Goal: Task Accomplishment & Management: Complete application form

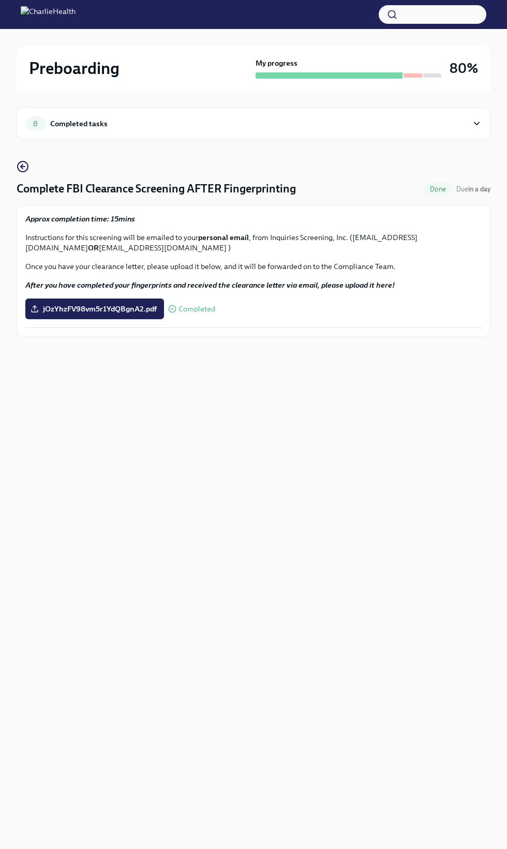
click at [415, 122] on div "8 Completed tasks" at bounding box center [246, 123] width 442 height 14
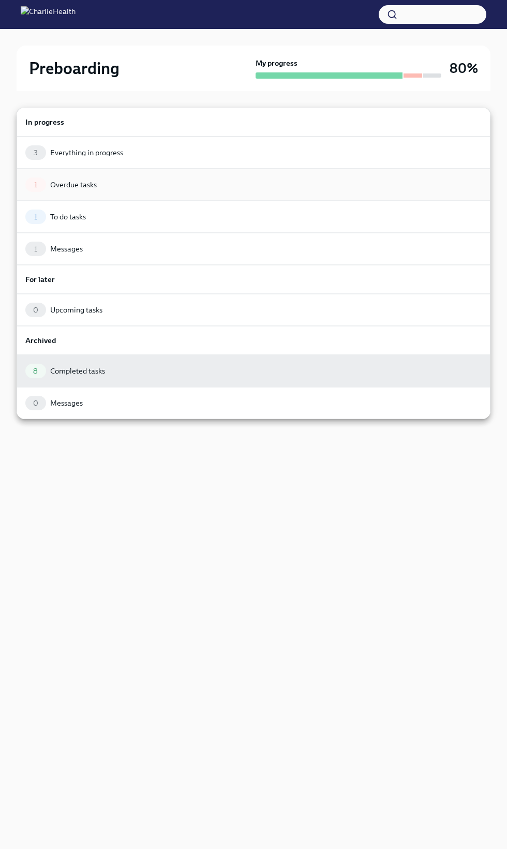
click at [115, 190] on div "1 Overdue tasks" at bounding box center [253, 184] width 456 height 14
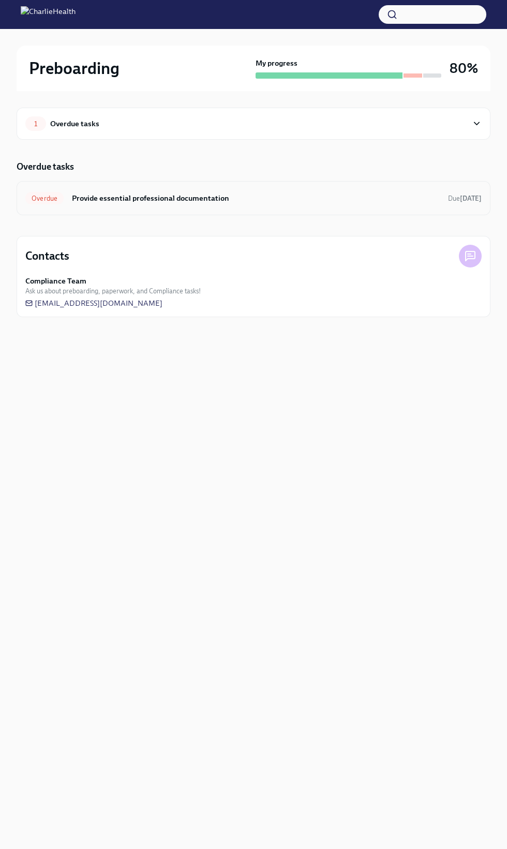
click at [402, 203] on h6 "Provide essential professional documentation" at bounding box center [256, 197] width 368 height 11
